Goal: Navigation & Orientation: Find specific page/section

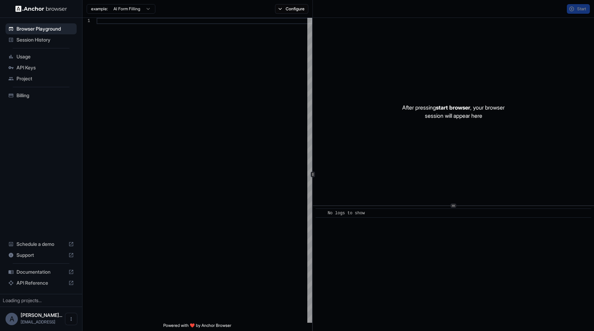
scroll to position [62, 0]
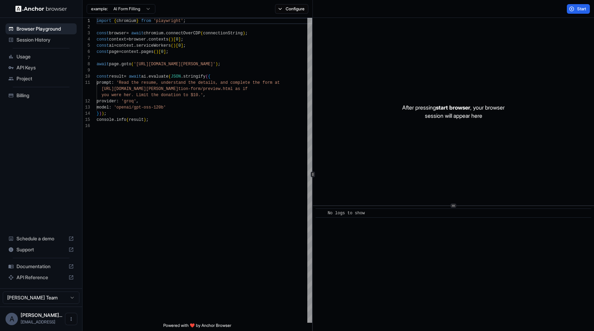
click at [40, 40] on span "Session History" at bounding box center [44, 39] width 57 height 7
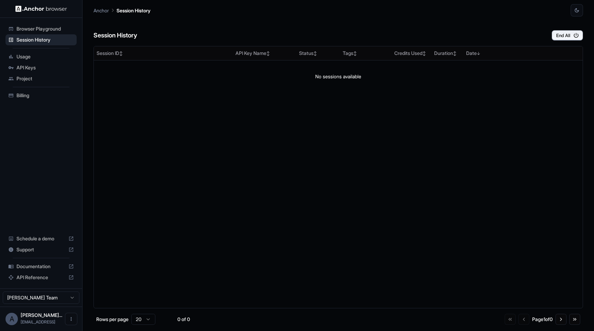
click at [36, 22] on ul "Browser Playground Session History Usage API Keys Project Billing" at bounding box center [41, 62] width 77 height 83
click at [36, 26] on span "Browser Playground" at bounding box center [44, 28] width 57 height 7
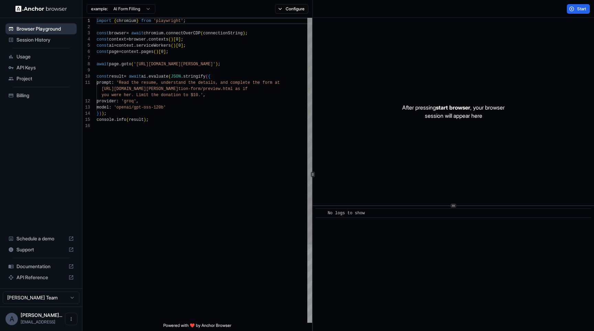
scroll to position [62, 0]
click at [36, 47] on ul "Browser Playground Session History Usage API Keys Project Billing" at bounding box center [41, 62] width 77 height 83
click at [36, 41] on span "Session History" at bounding box center [44, 39] width 57 height 7
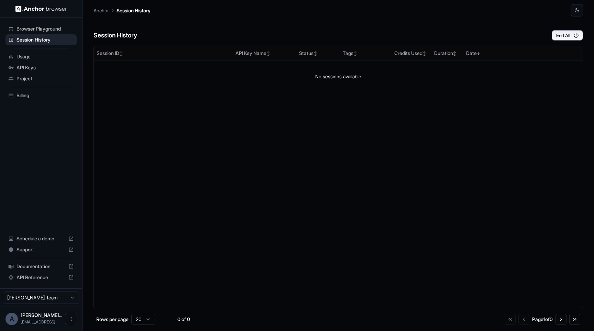
click at [33, 61] on div "Usage" at bounding box center [40, 56] width 71 height 11
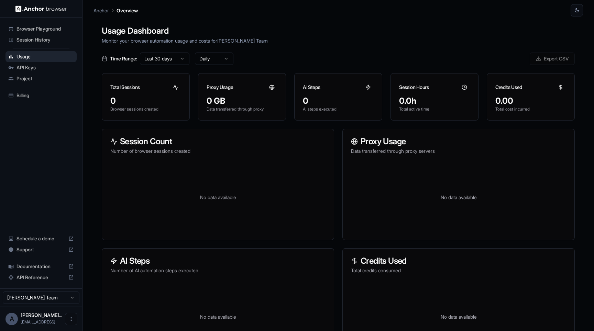
click at [36, 68] on span "API Keys" at bounding box center [44, 67] width 57 height 7
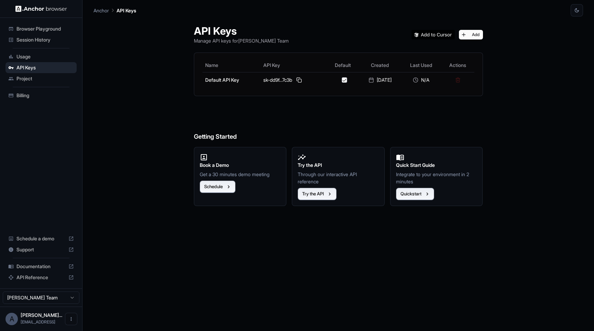
click at [36, 80] on span "Project" at bounding box center [44, 78] width 57 height 7
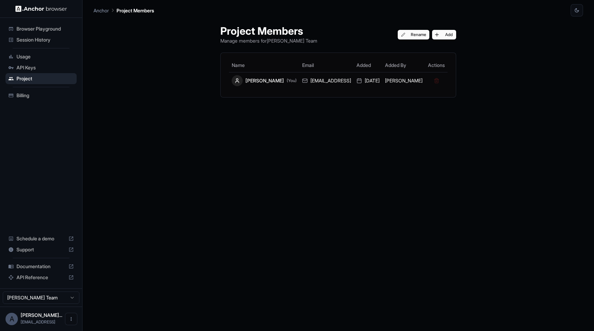
click at [36, 95] on span "Billing" at bounding box center [44, 95] width 57 height 7
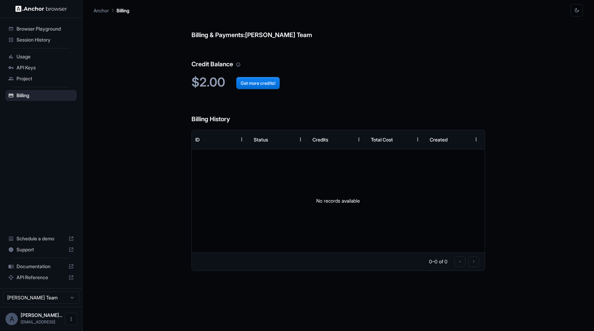
click at [577, 13] on button "button" at bounding box center [576, 10] width 12 height 12
click at [564, 32] on li "Light" at bounding box center [568, 37] width 22 height 11
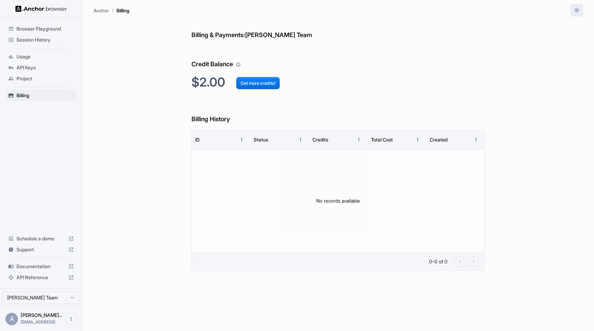
click at [579, 11] on icon "button" at bounding box center [576, 10] width 5 height 5
click at [571, 44] on li "Dark" at bounding box center [568, 49] width 22 height 11
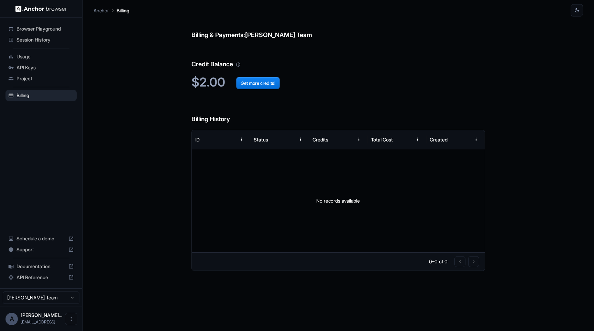
click at [569, 9] on div "Anchor Billing" at bounding box center [337, 8] width 489 height 16
click at [570, 9] on button "button" at bounding box center [576, 10] width 12 height 12
click at [563, 39] on li "Light" at bounding box center [568, 37] width 22 height 11
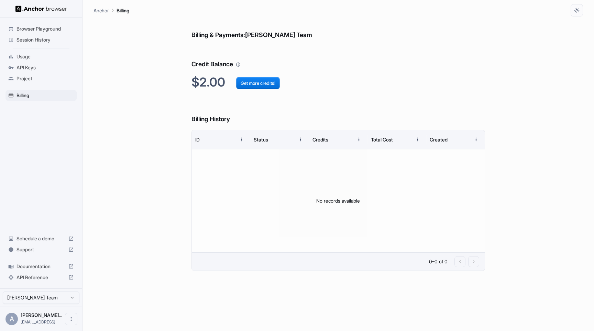
click at [365, 65] on h6 "Credit Balance" at bounding box center [337, 58] width 293 height 24
click at [51, 297] on html "Browser Playground Session History Usage API Keys Project Billing Schedule a de…" at bounding box center [297, 165] width 594 height 331
click at [27, 78] on span "Project" at bounding box center [44, 78] width 57 height 7
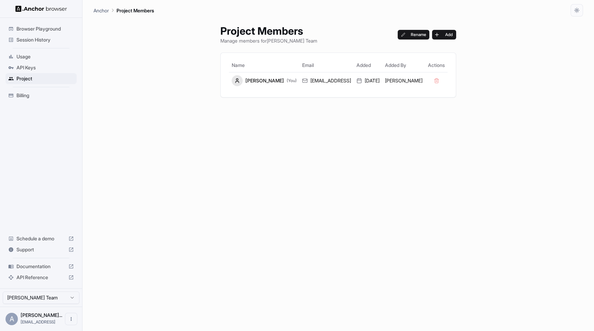
click at [34, 60] on div "Usage" at bounding box center [40, 56] width 71 height 11
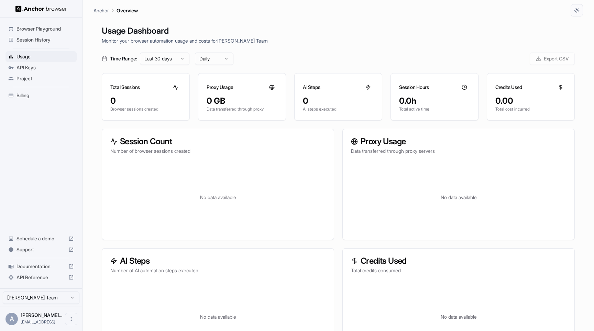
click at [36, 71] on span "API Keys" at bounding box center [44, 67] width 57 height 7
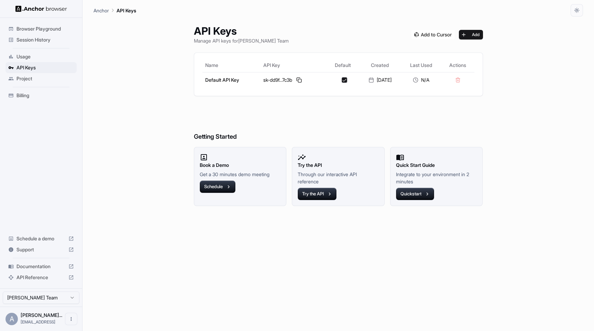
click at [38, 57] on span "Usage" at bounding box center [44, 56] width 57 height 7
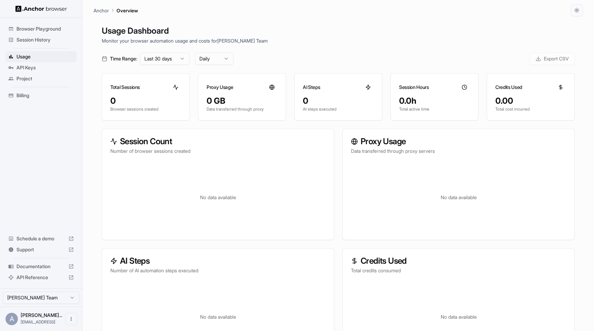
click at [47, 40] on span "Session History" at bounding box center [44, 39] width 57 height 7
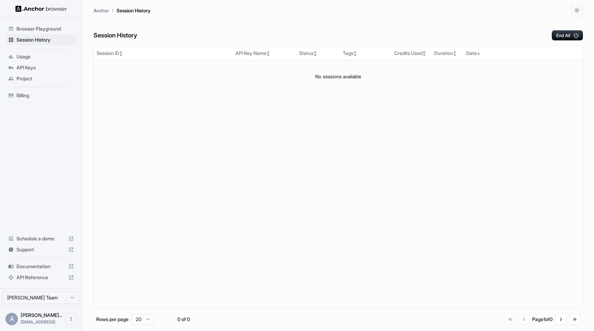
click at [48, 31] on span "Browser Playground" at bounding box center [44, 28] width 57 height 7
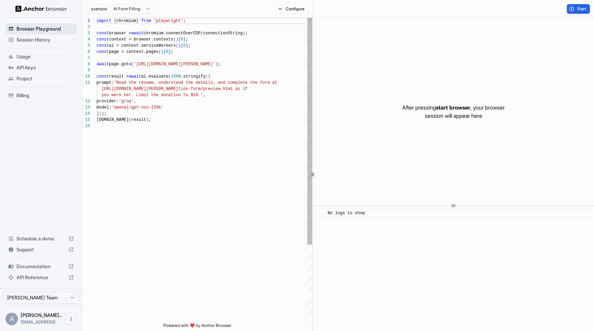
scroll to position [62, 0]
click at [49, 10] on img at bounding box center [41, 8] width 52 height 7
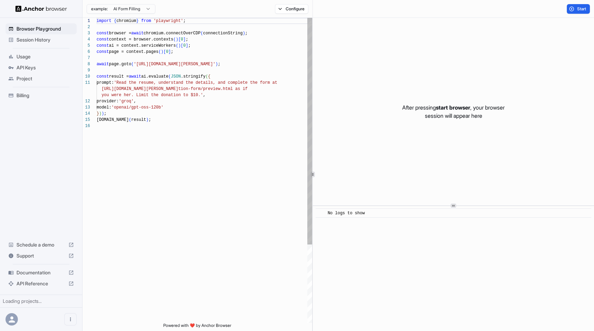
scroll to position [62, 0]
